Goal: Task Accomplishment & Management: Manage account settings

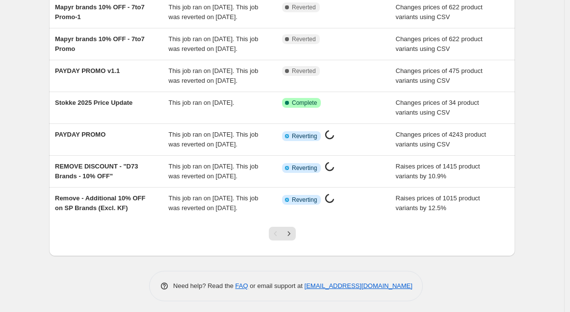
scroll to position [218, 0]
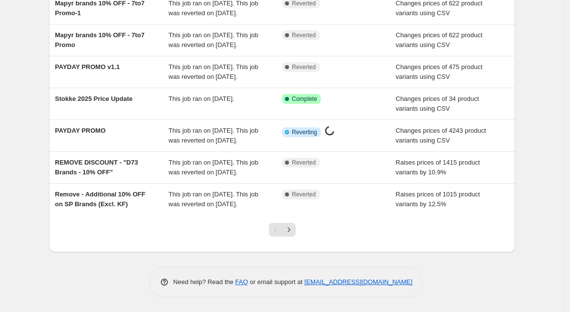
scroll to position [278, 0]
click at [287, 233] on icon "Next" at bounding box center [289, 230] width 10 height 10
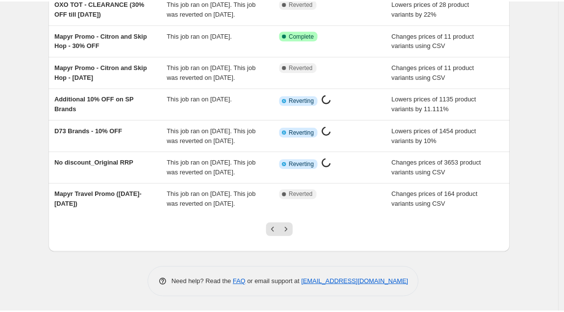
scroll to position [0, 0]
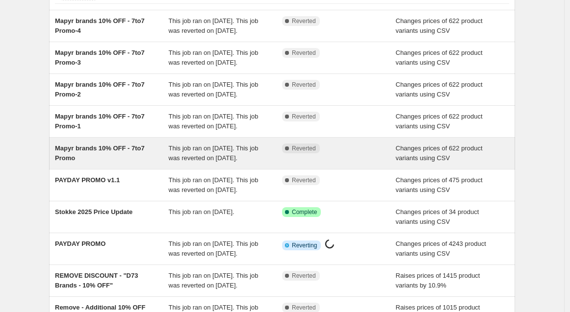
scroll to position [109, 0]
